Goal: Check status: Check status

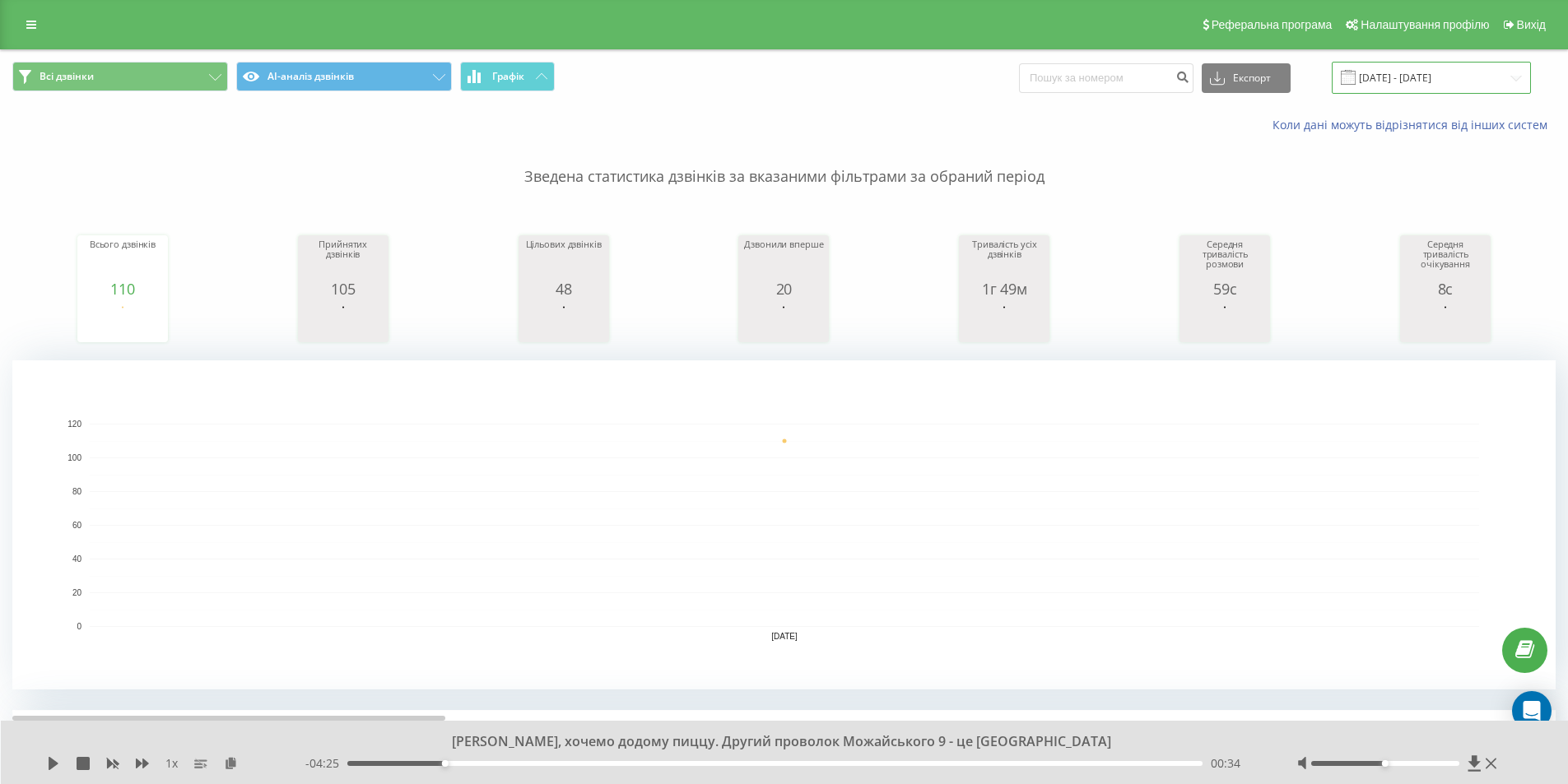
drag, startPoint x: 1418, startPoint y: 76, endPoint x: 1422, endPoint y: 91, distance: 15.5
click at [1419, 76] on input "[DATE] - [DATE]" at bounding box center [1431, 78] width 199 height 32
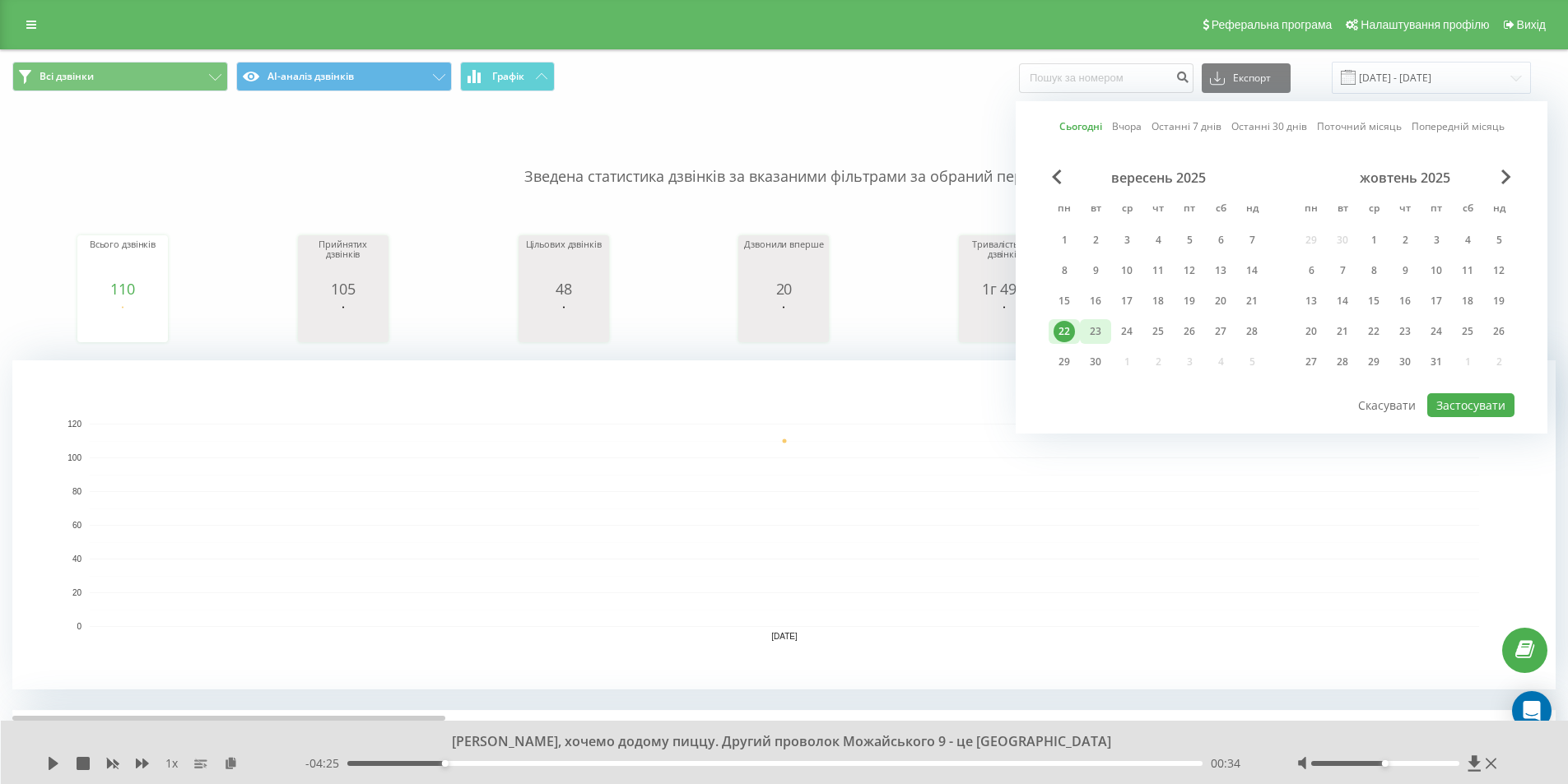
click at [1103, 325] on div "23" at bounding box center [1095, 332] width 21 height 21
click at [1446, 399] on button "Застосувати" at bounding box center [1470, 404] width 87 height 24
type input "[DATE] - [DATE]"
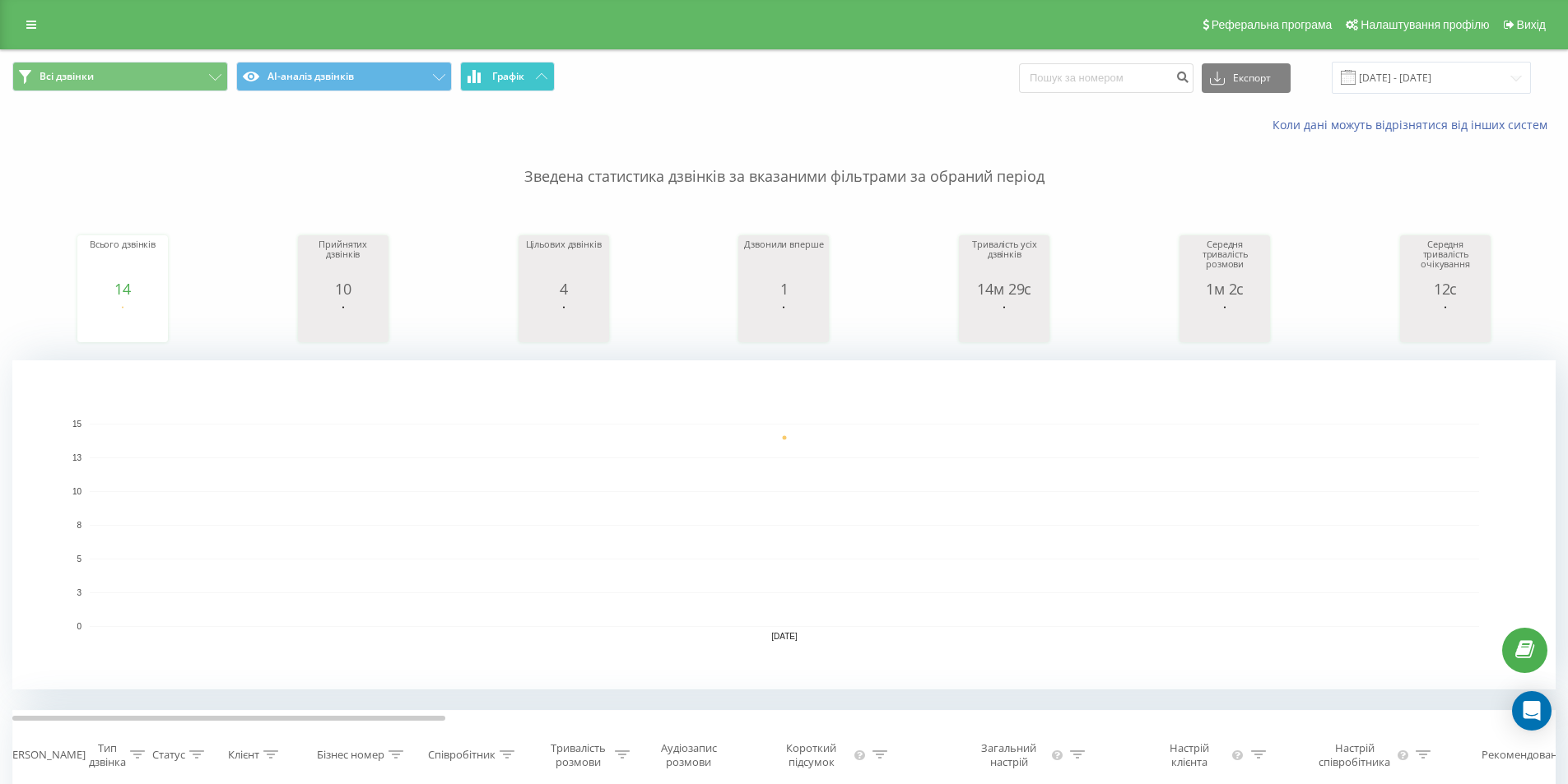
click at [517, 75] on span "Графік" at bounding box center [508, 76] width 32 height 12
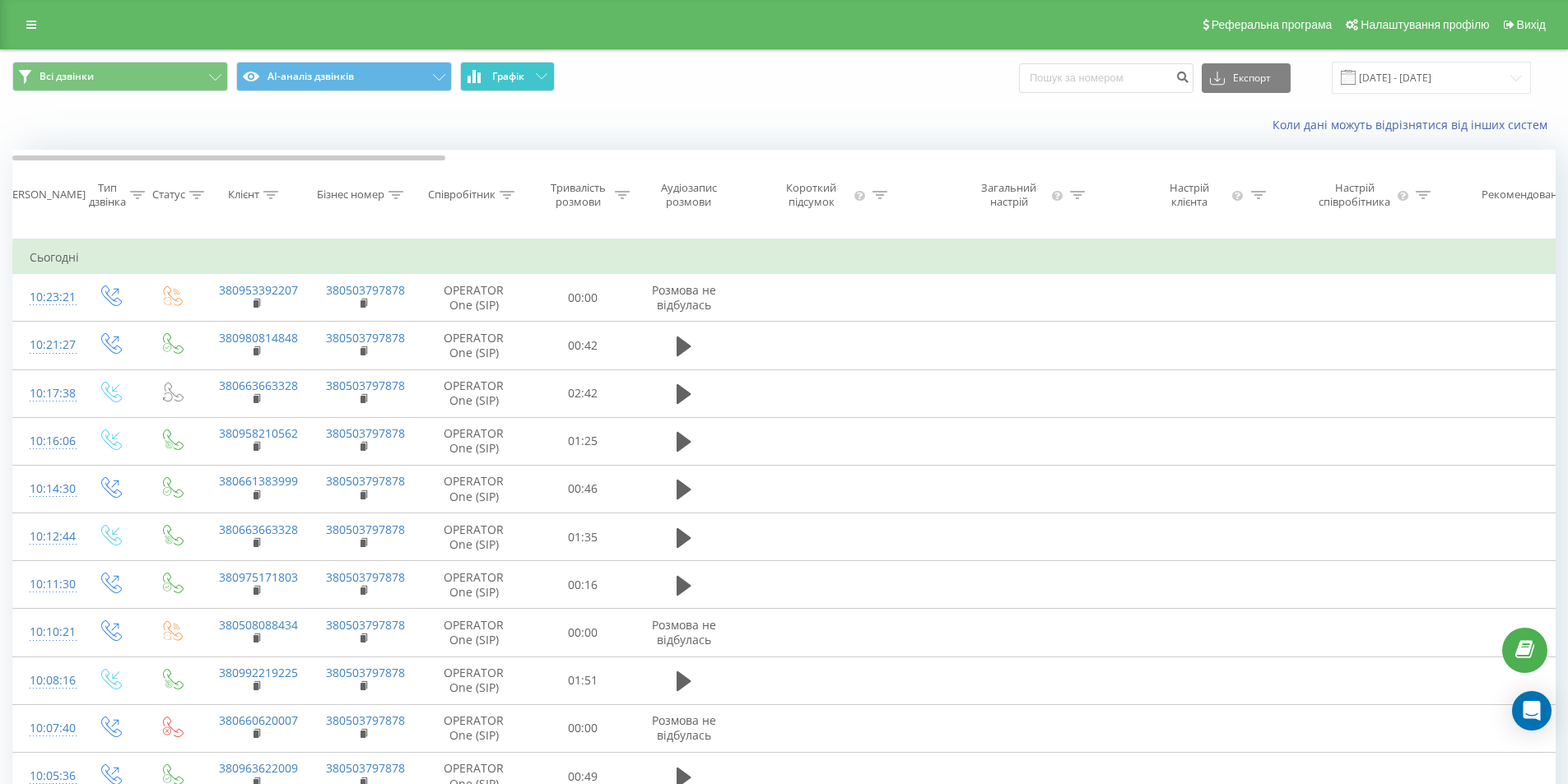
click at [517, 75] on span "Графік" at bounding box center [508, 76] width 32 height 12
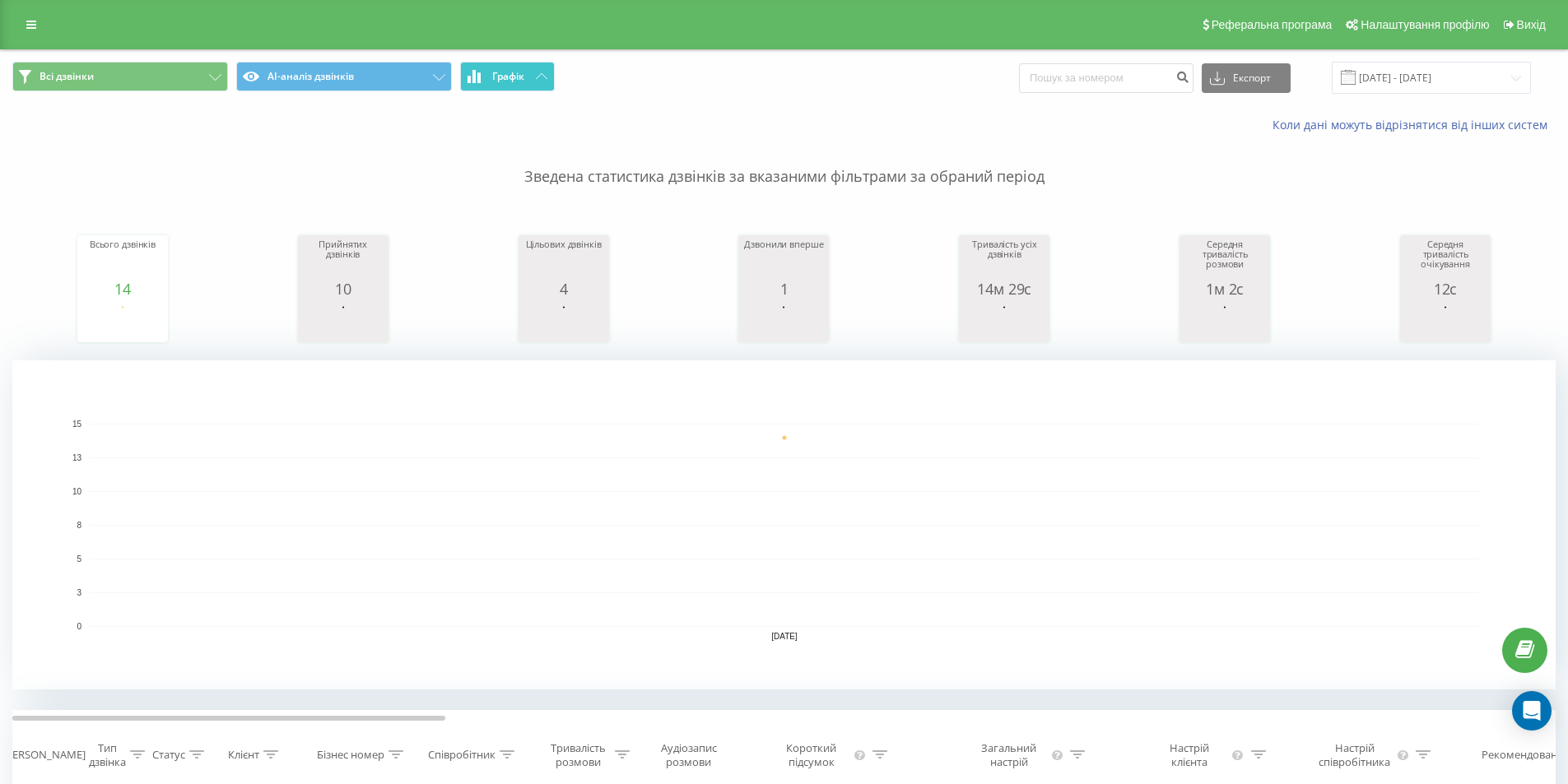
click at [482, 68] on button "Графік" at bounding box center [507, 76] width 95 height 29
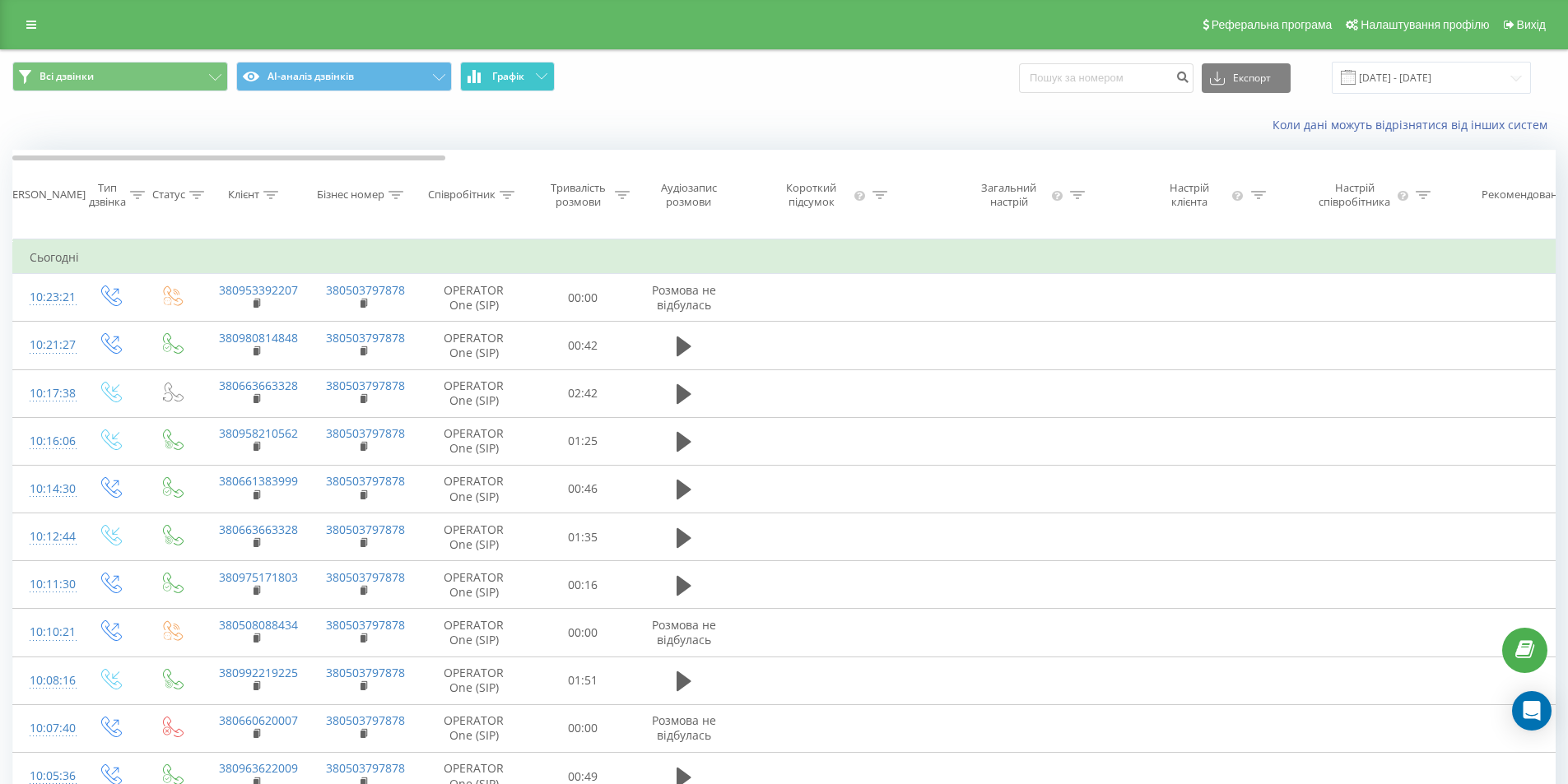
click at [482, 68] on button "Графік" at bounding box center [507, 76] width 95 height 29
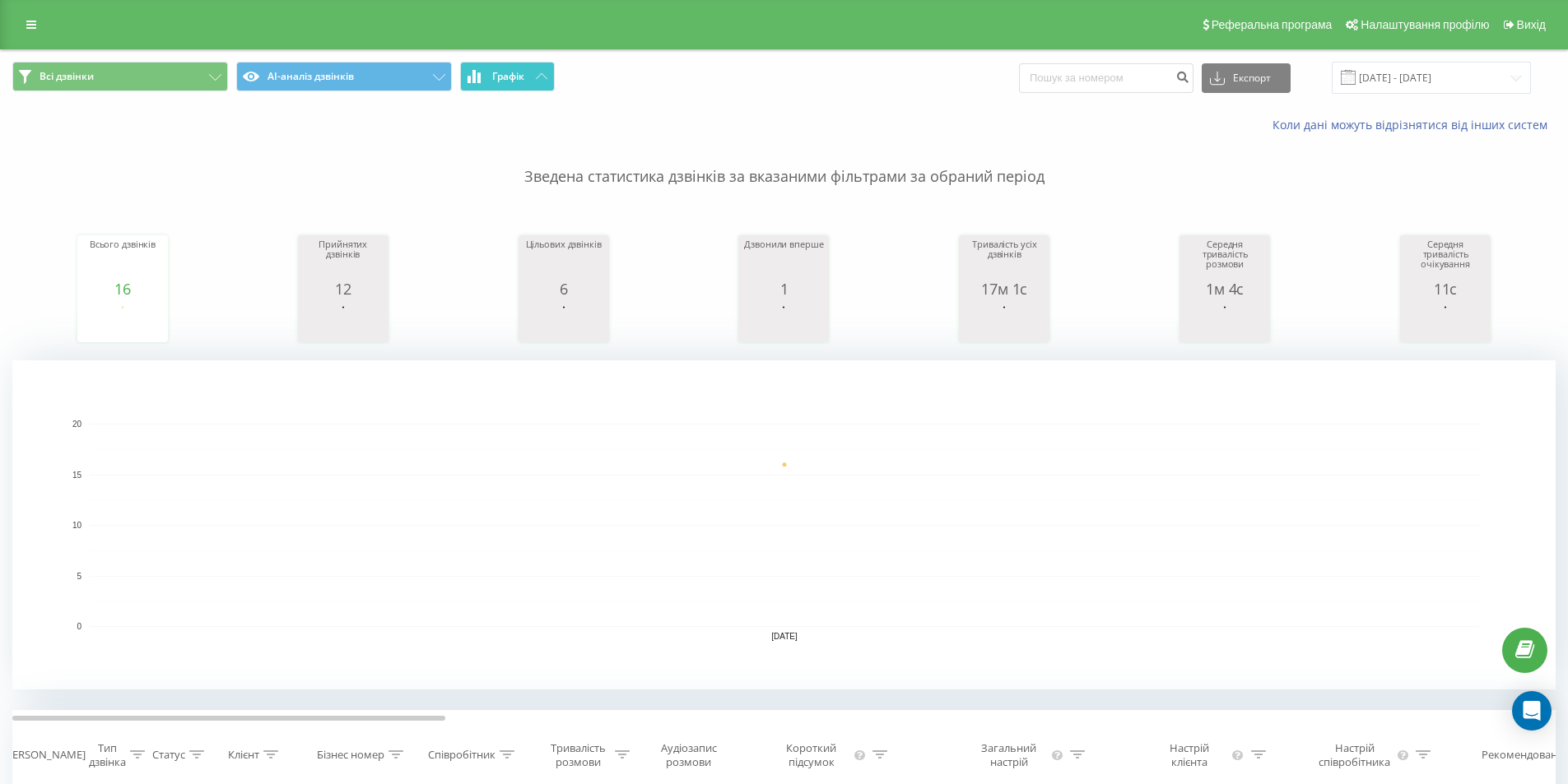
click at [508, 85] on button "Графік" at bounding box center [507, 76] width 95 height 29
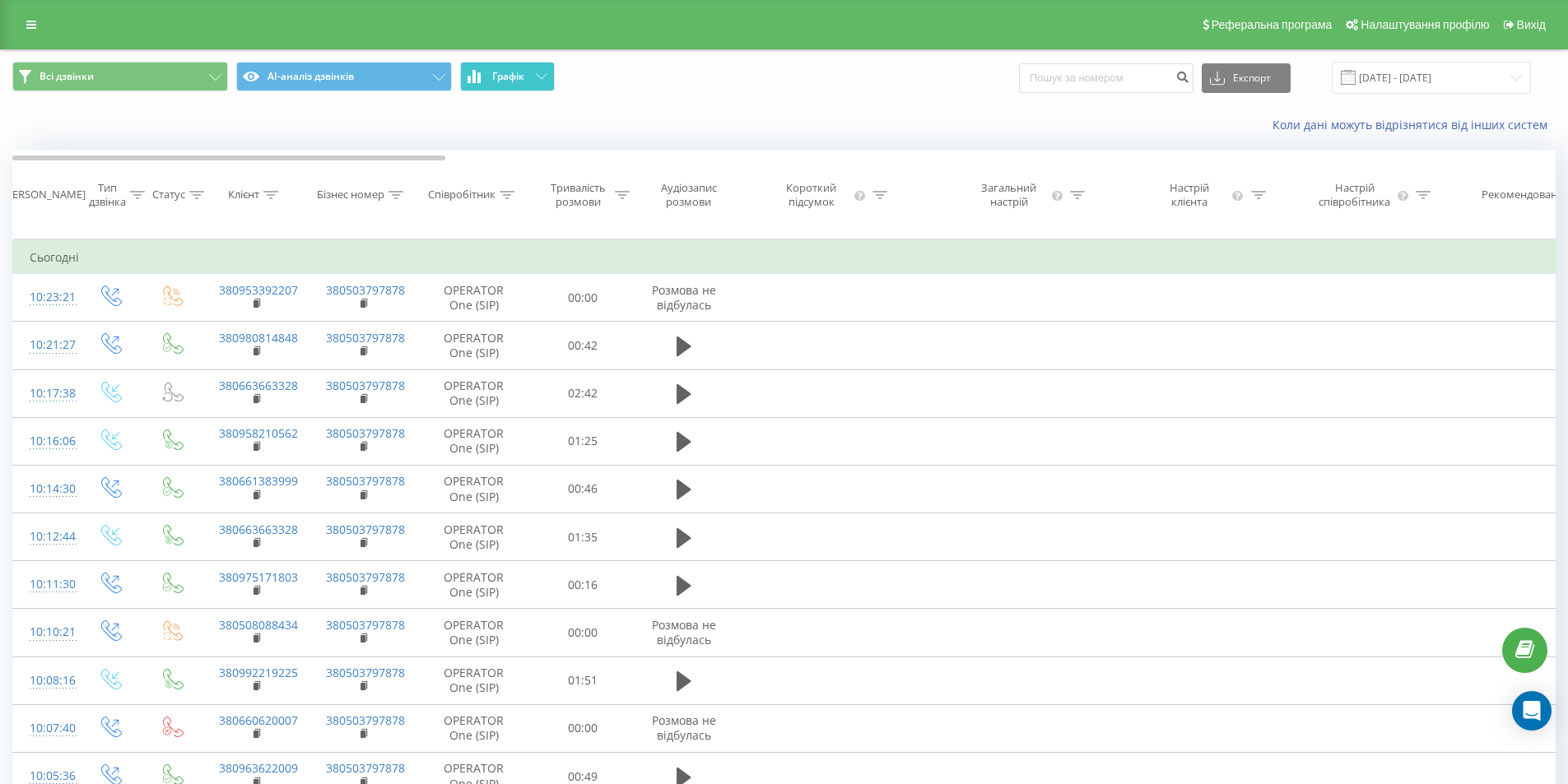
click at [508, 85] on button "Графік" at bounding box center [507, 76] width 95 height 29
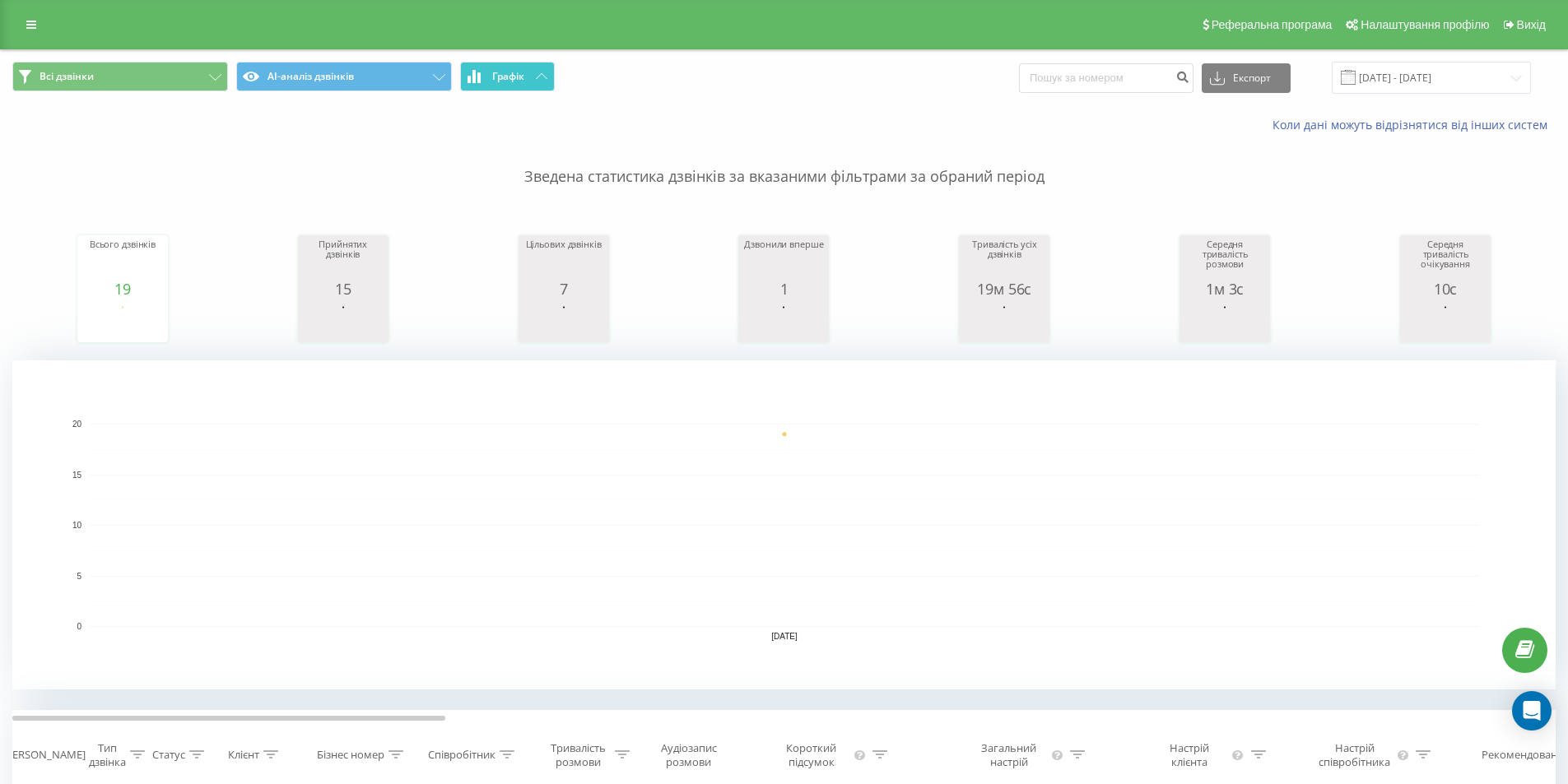
click at [541, 67] on button "Графік" at bounding box center [507, 76] width 95 height 29
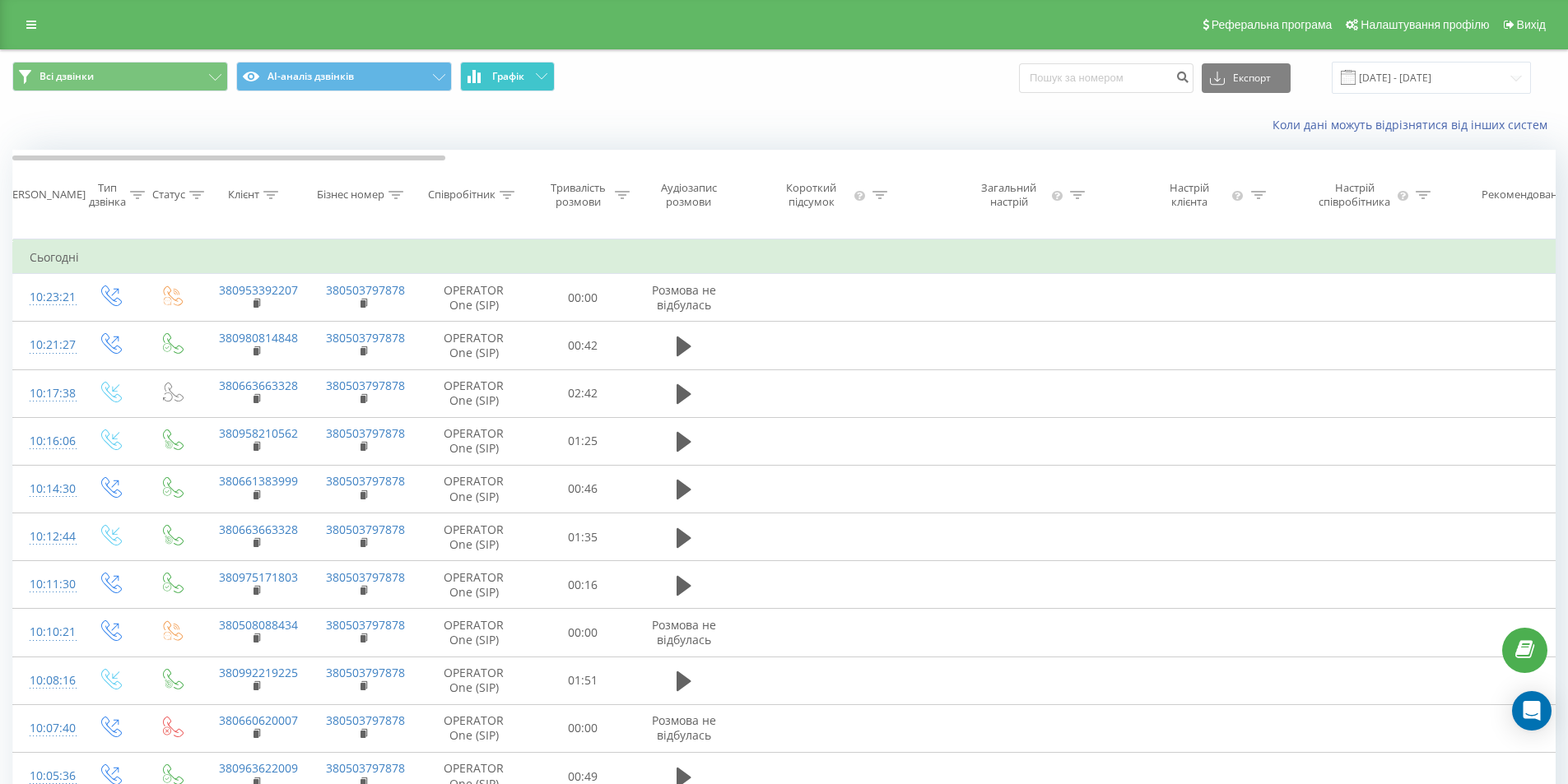
click at [541, 67] on button "Графік" at bounding box center [507, 76] width 95 height 29
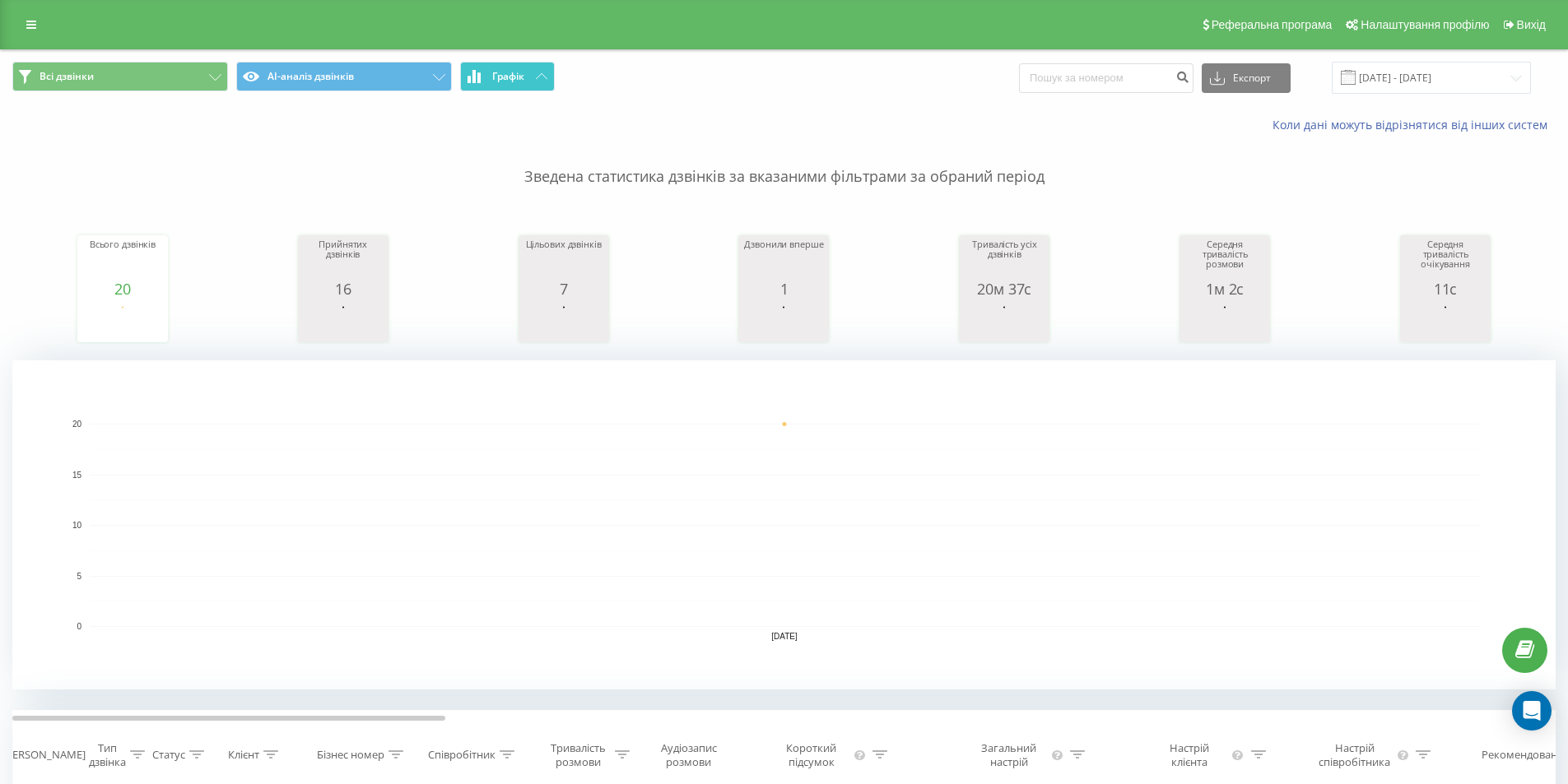
click at [521, 76] on span "Графік" at bounding box center [508, 76] width 32 height 12
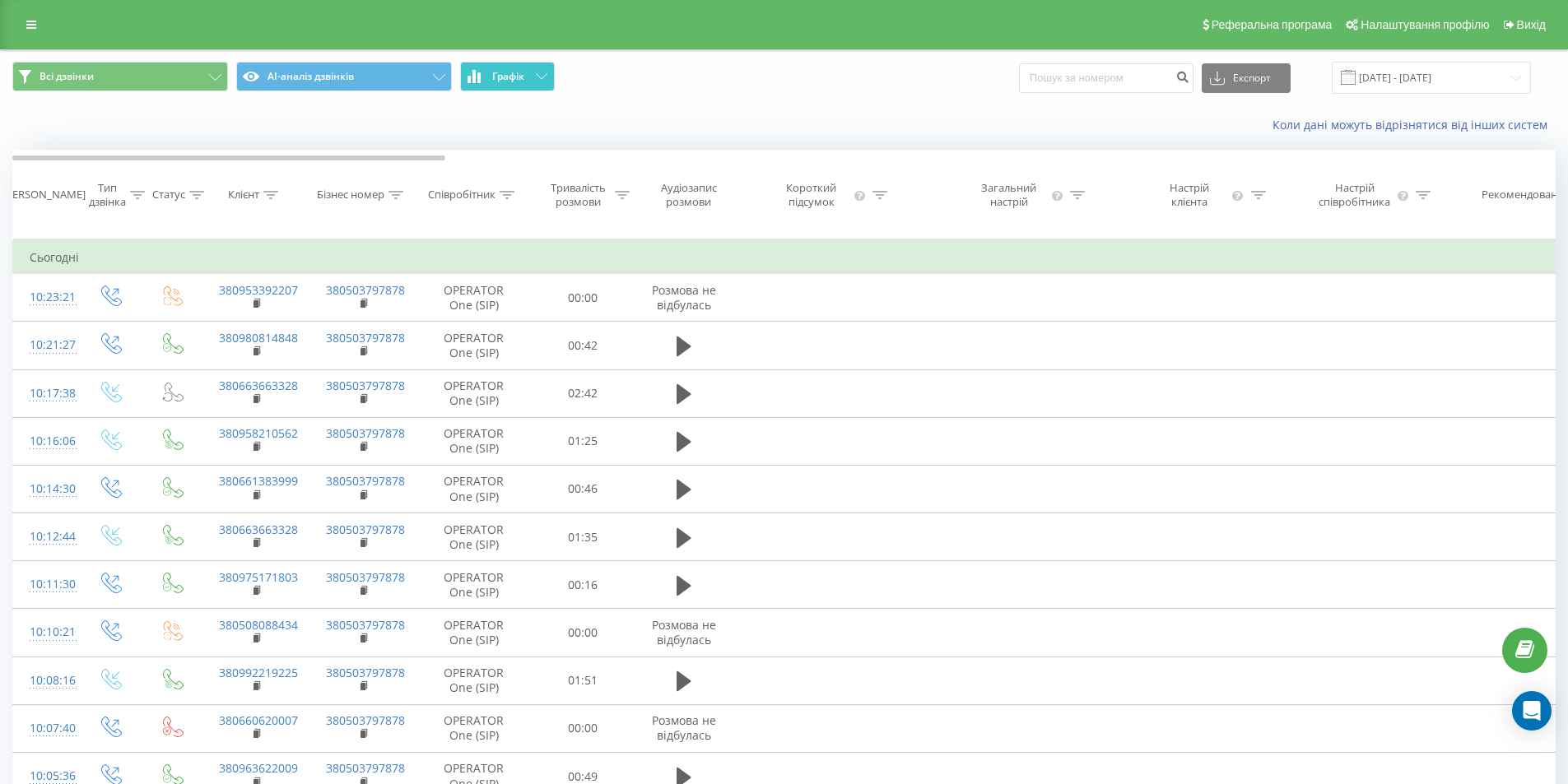
click at [521, 75] on span "Графік" at bounding box center [508, 76] width 32 height 12
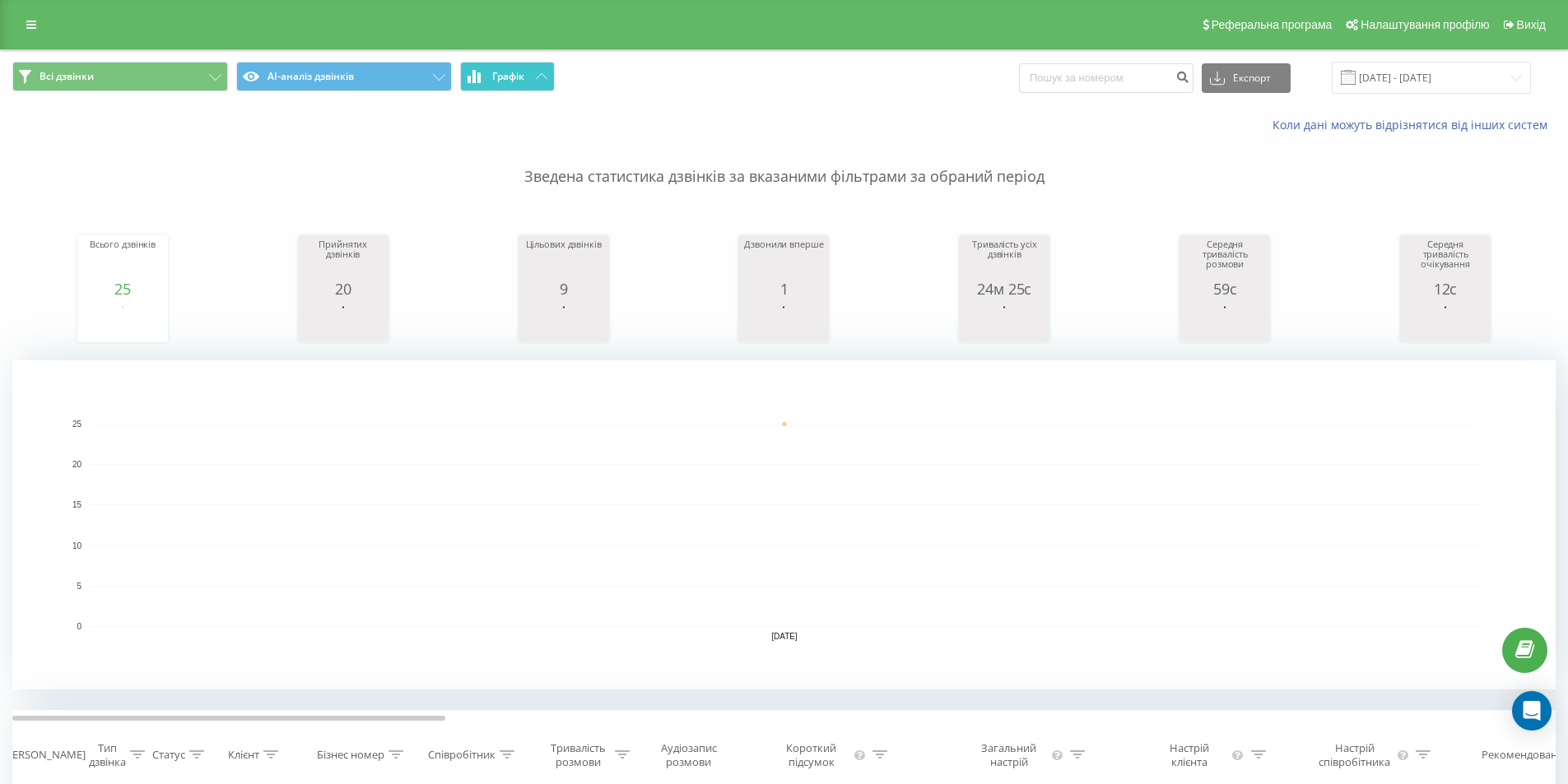
click at [519, 71] on span "Графік" at bounding box center [508, 76] width 32 height 12
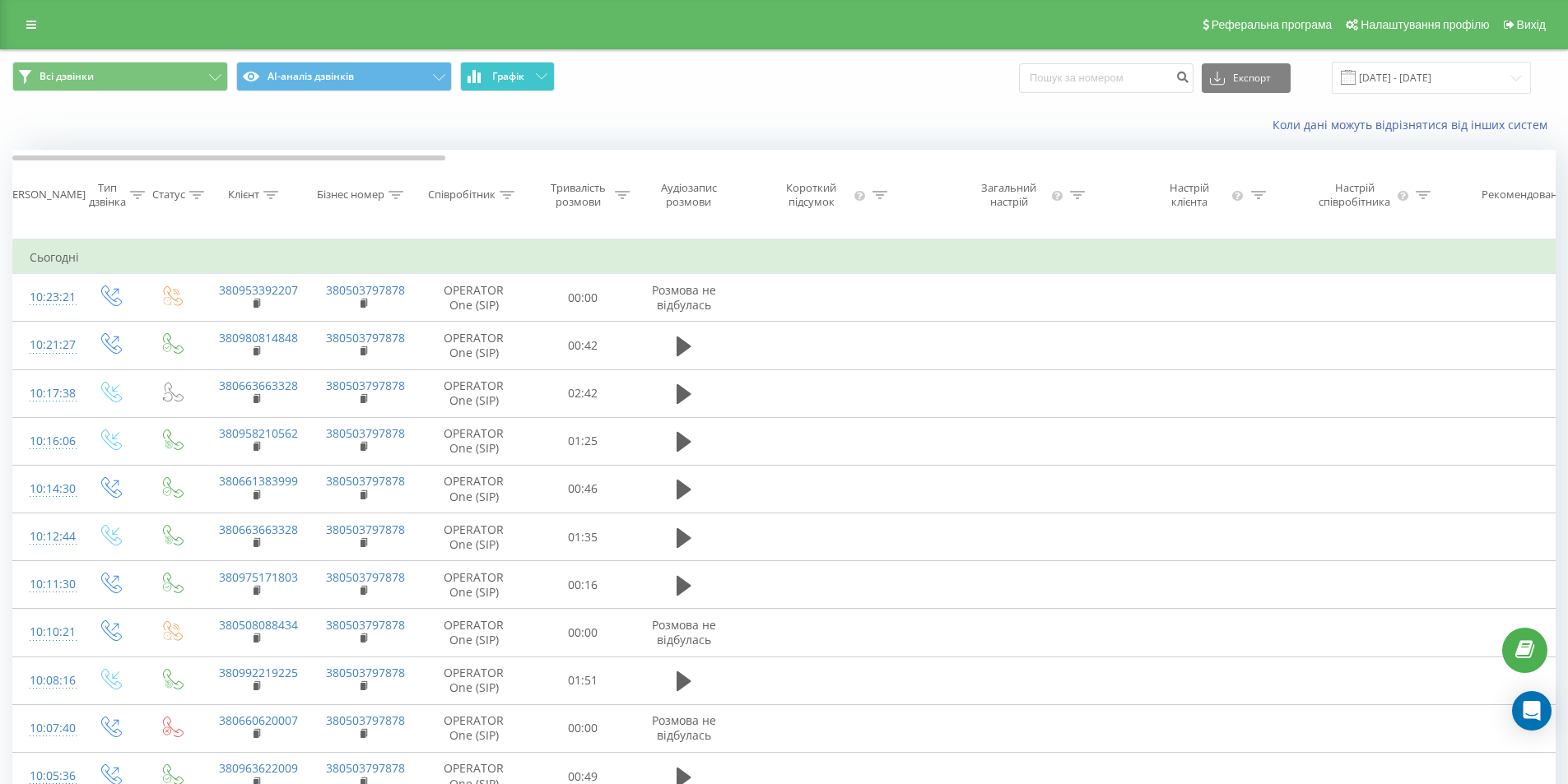
click at [519, 71] on span "Графік" at bounding box center [508, 76] width 32 height 12
